Goal: Task Accomplishment & Management: Manage account settings

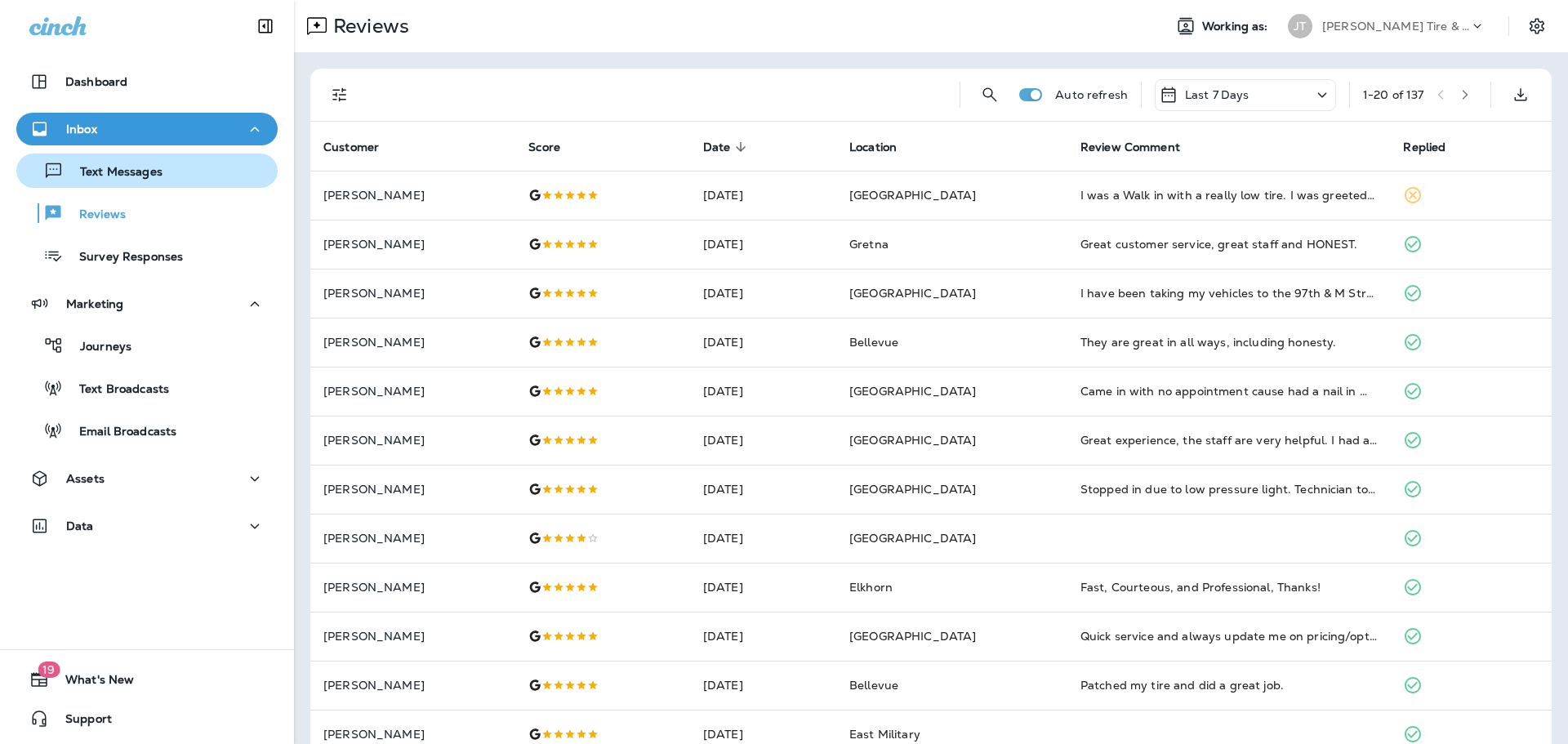
click at [156, 175] on p "Text Messages" at bounding box center [113, 173] width 99 height 16
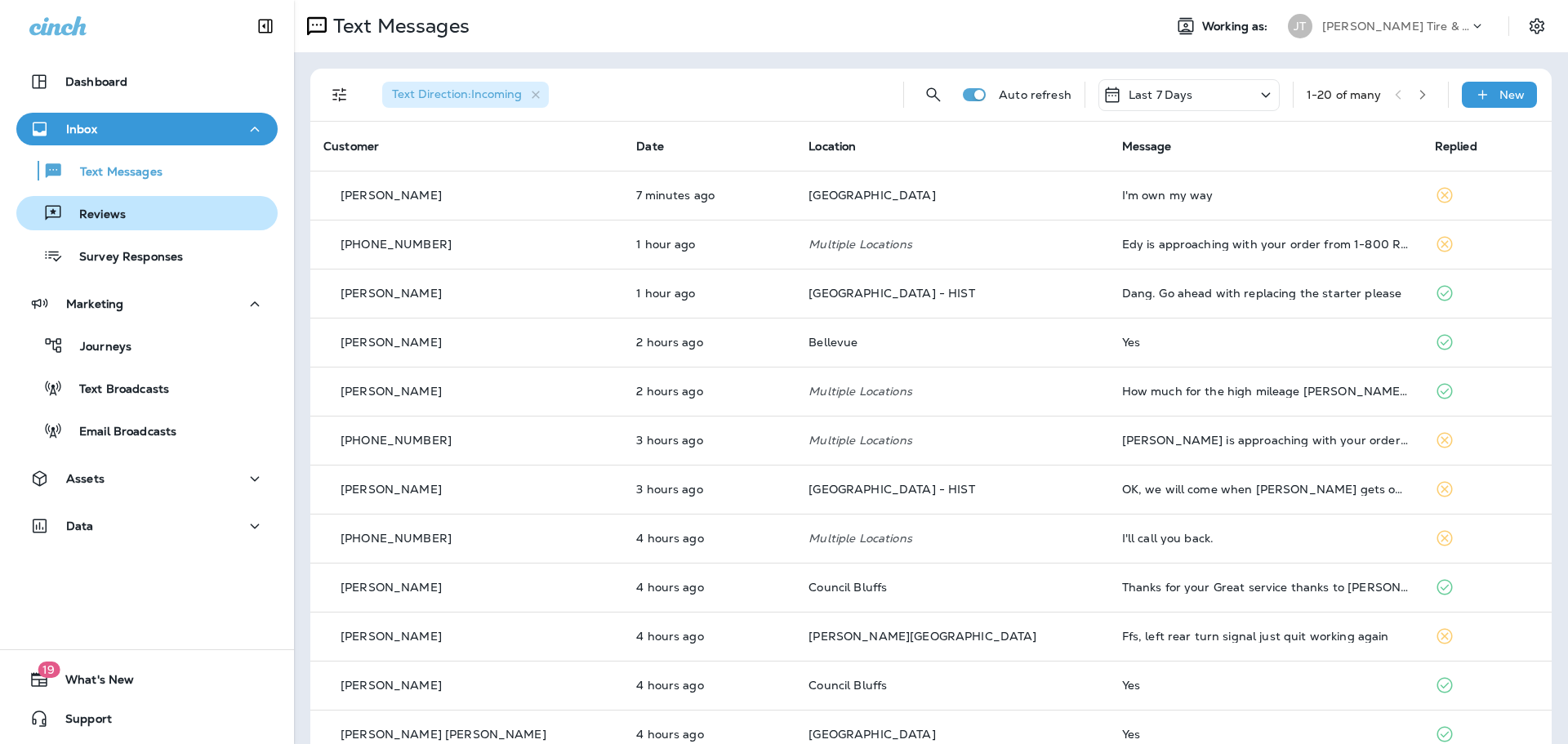
click at [134, 218] on div "Reviews" at bounding box center [147, 213] width 249 height 25
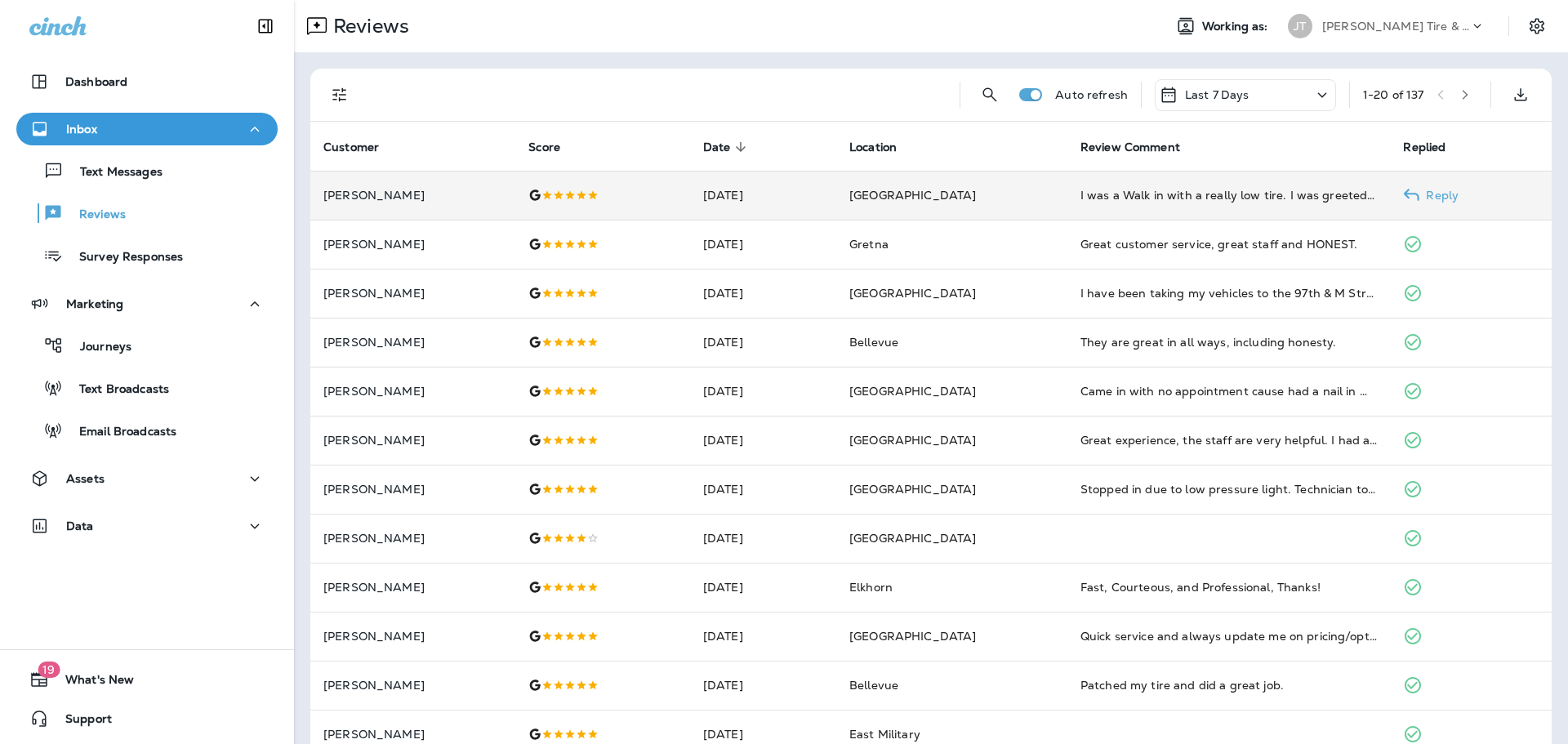
click at [1128, 212] on td "I was a Walk in with a really low tire. I was greeted politely and was in and o…" at bounding box center [1229, 195] width 324 height 49
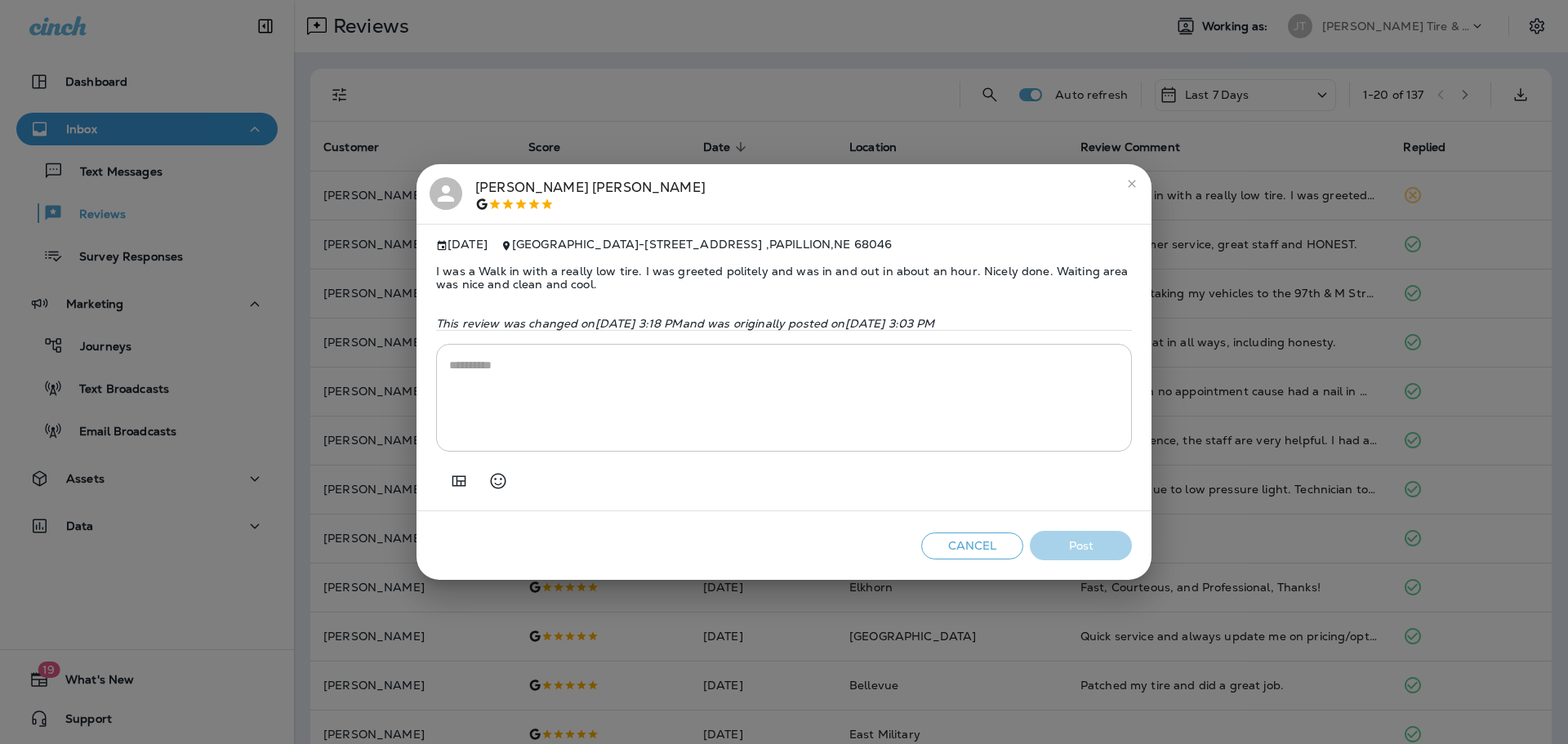
click at [1136, 177] on icon "close" at bounding box center [1132, 183] width 13 height 13
